Goal: Find specific page/section: Find specific page/section

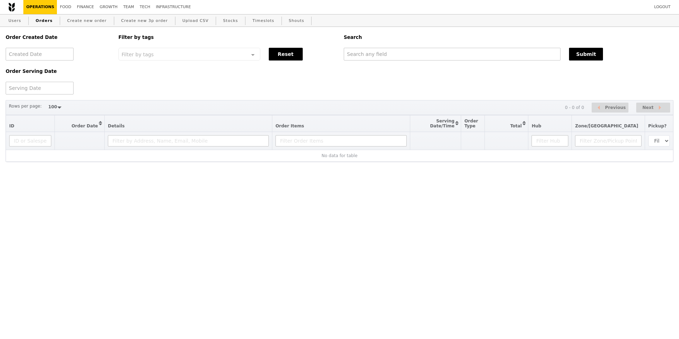
select select "100"
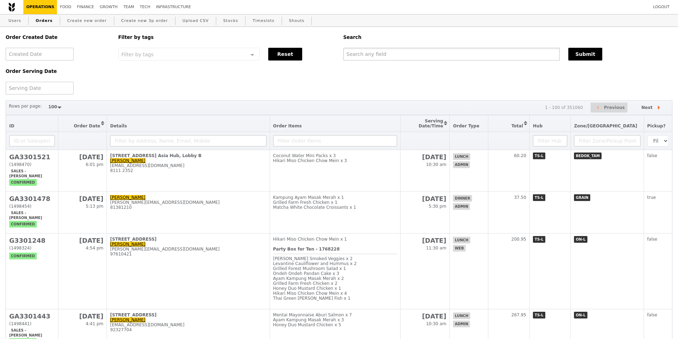
click at [357, 55] on input "text" at bounding box center [451, 54] width 216 height 13
paste input "[PERSON_NAME][DOMAIN_NAME][EMAIL_ADDRESS][PERSON_NAME][DOMAIN_NAME]"
type input "[PERSON_NAME][DOMAIN_NAME][EMAIL_ADDRESS][PERSON_NAME][DOMAIN_NAME]"
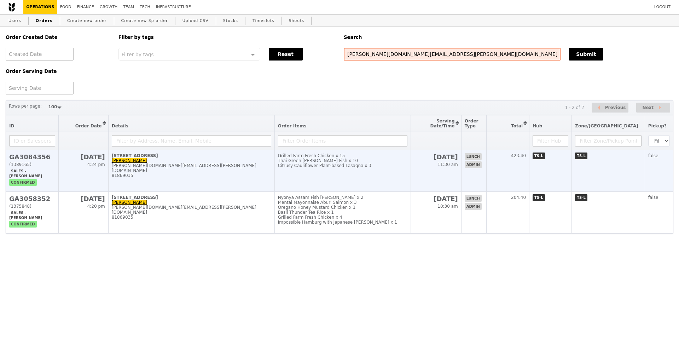
click at [163, 165] on div "[PERSON_NAME][DOMAIN_NAME][EMAIL_ADDRESS][PERSON_NAME][DOMAIN_NAME]" at bounding box center [191, 168] width 159 height 10
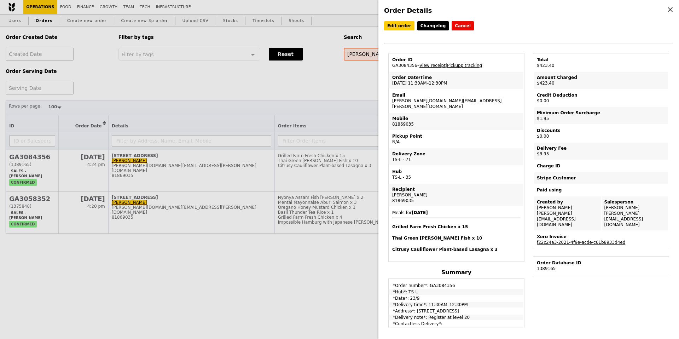
click at [86, 36] on div "Order Details Edit order Changelog Cancel Order ID GA3084356 – View receipt | P…" at bounding box center [339, 169] width 679 height 339
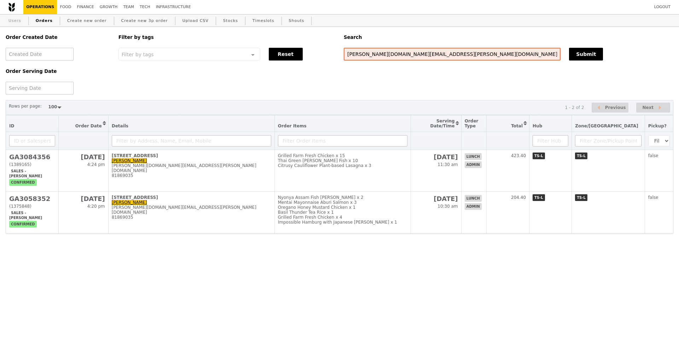
click at [17, 19] on link "Users" at bounding box center [15, 20] width 18 height 13
